Goal: Task Accomplishment & Management: Complete application form

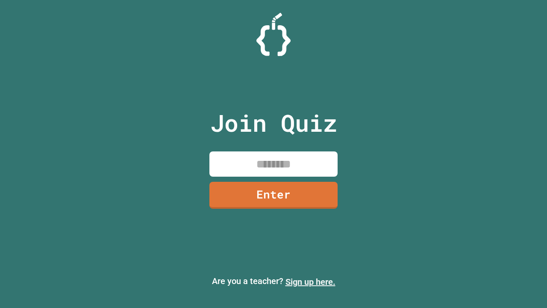
click at [310, 281] on link "Sign up here." at bounding box center [310, 281] width 50 height 10
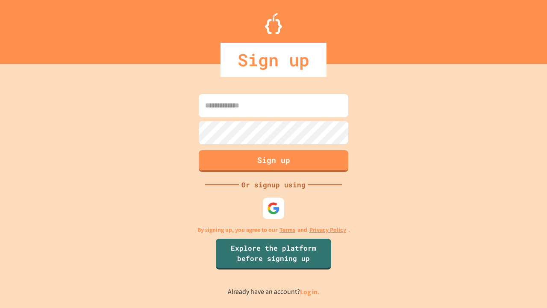
click at [310, 291] on link "Log in." at bounding box center [310, 291] width 20 height 9
